Goal: Task Accomplishment & Management: Complete application form

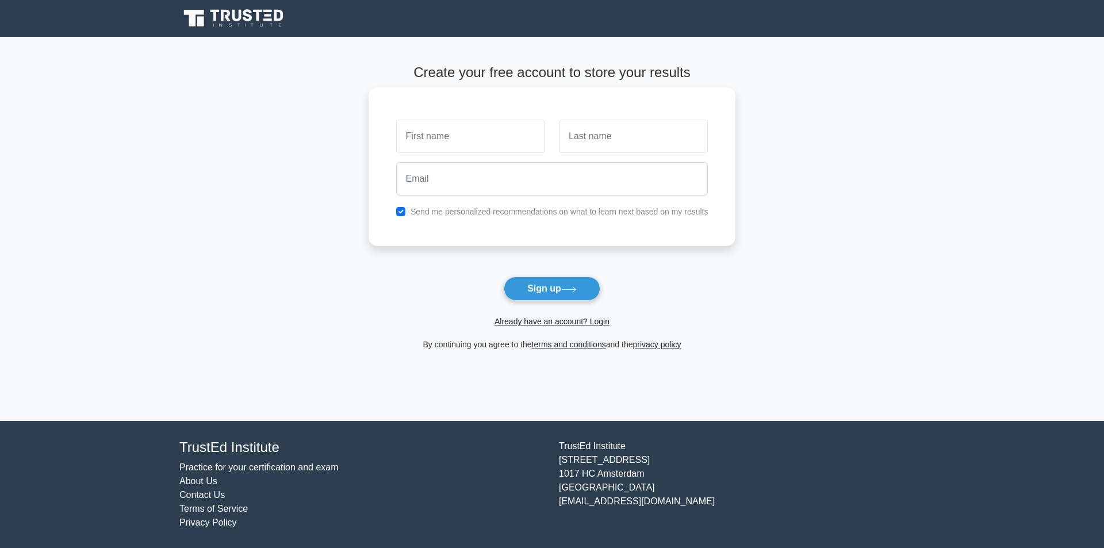
click at [434, 136] on input "text" at bounding box center [470, 136] width 149 height 33
type input "Nichoas"
click at [587, 134] on input "text" at bounding box center [633, 136] width 149 height 33
type input "Doe"
click at [467, 179] on input "email" at bounding box center [552, 178] width 312 height 33
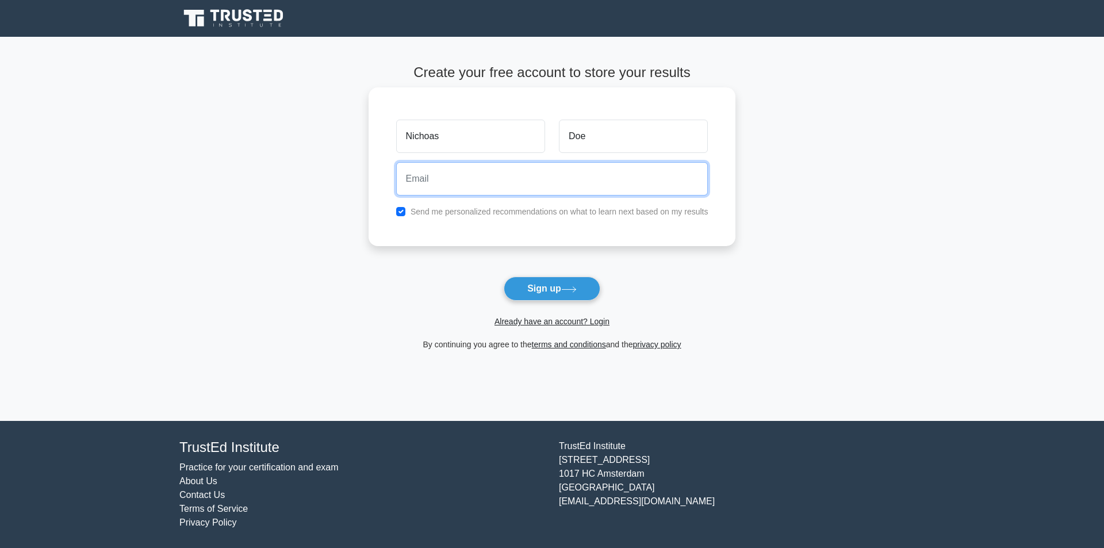
type input "queenjacobsanderson@gmail.com"
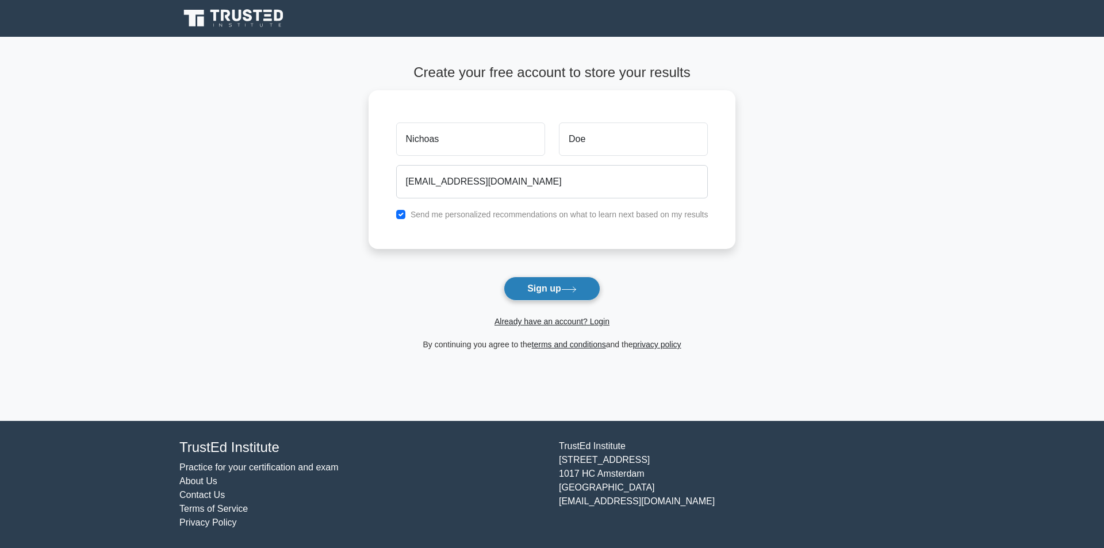
click at [539, 285] on button "Sign up" at bounding box center [552, 289] width 97 height 24
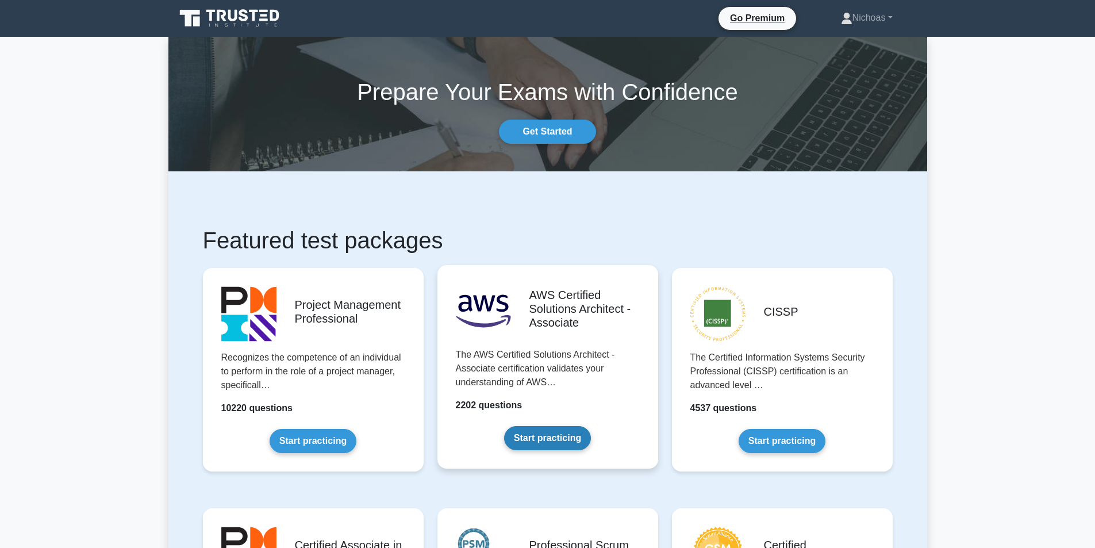
click at [544, 433] on link "Start practicing" at bounding box center [547, 438] width 87 height 24
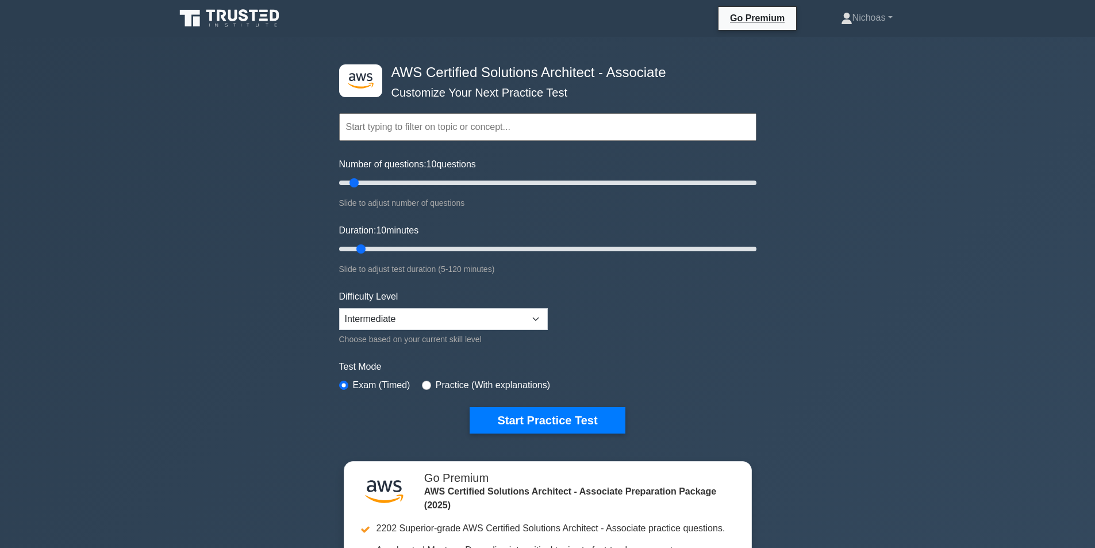
click at [431, 124] on input "text" at bounding box center [547, 127] width 417 height 28
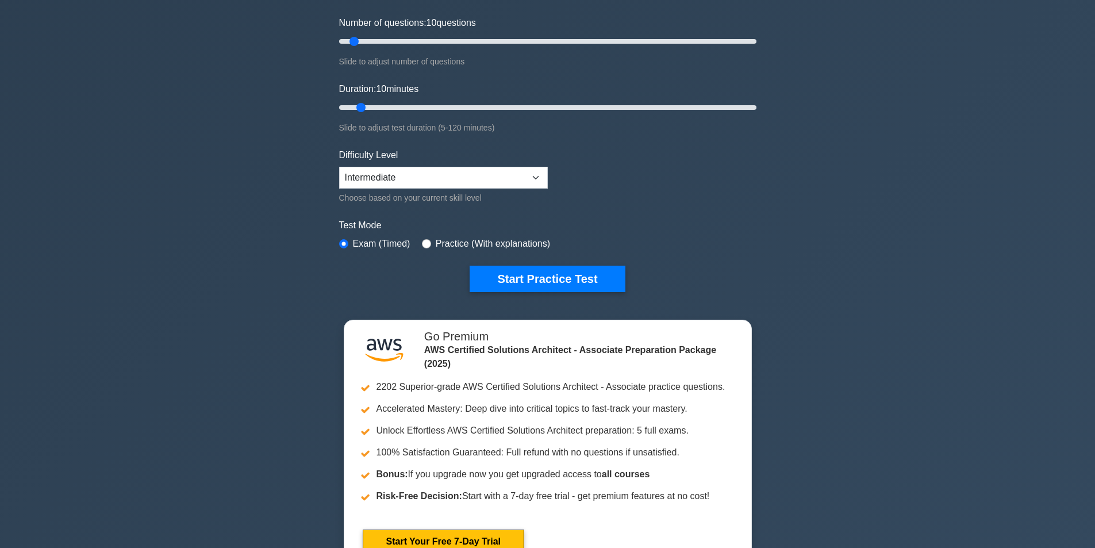
scroll to position [57, 0]
